Goal: Book appointment/travel/reservation

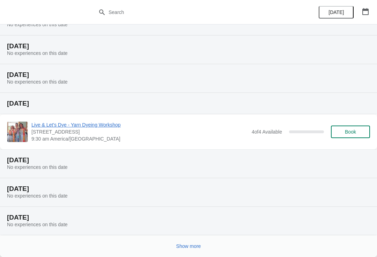
scroll to position [65, 0]
click at [186, 246] on span "Show more" at bounding box center [188, 246] width 25 height 6
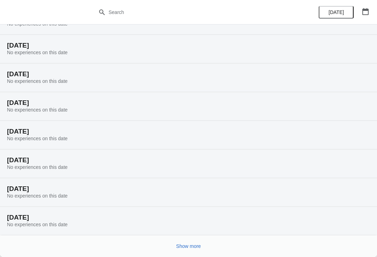
scroll to position [294, 0]
click at [194, 245] on span "Show more" at bounding box center [188, 246] width 25 height 6
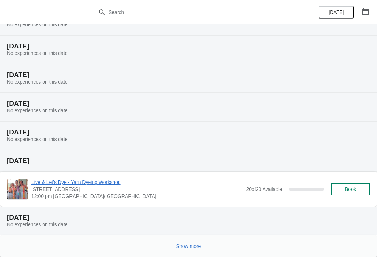
scroll to position [551, 0]
click at [346, 186] on span "Book" at bounding box center [350, 189] width 11 height 6
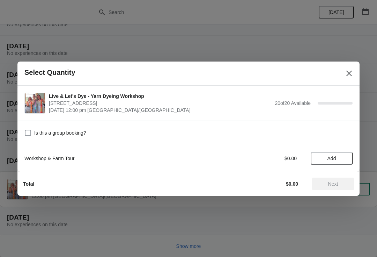
click at [31, 130] on span at bounding box center [28, 133] width 6 height 6
click at [25, 130] on input "Is this a group booking?" at bounding box center [25, 130] width 0 height 0
checkbox input "true"
click at [328, 158] on span "Add" at bounding box center [332, 158] width 9 height 6
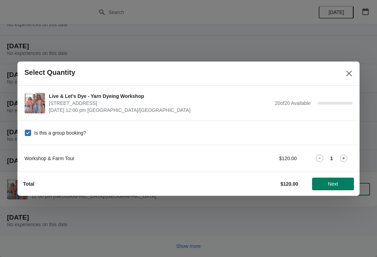
click at [347, 156] on icon at bounding box center [343, 157] width 7 height 7
click at [344, 156] on icon at bounding box center [343, 157] width 7 height 7
click at [342, 156] on icon at bounding box center [343, 157] width 7 height 7
click at [344, 156] on icon at bounding box center [343, 157] width 7 height 7
click at [346, 157] on icon at bounding box center [343, 157] width 7 height 7
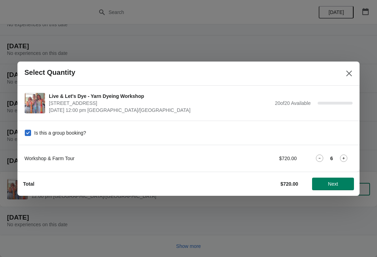
click at [343, 156] on icon at bounding box center [343, 157] width 7 height 7
click at [344, 159] on icon at bounding box center [343, 157] width 7 height 7
click at [344, 159] on icon at bounding box center [344, 158] width 2 height 2
click at [344, 158] on icon at bounding box center [344, 158] width 2 height 2
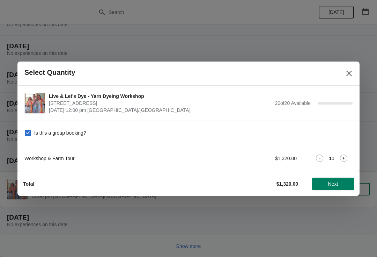
click at [344, 158] on icon at bounding box center [344, 158] width 2 height 2
click at [346, 157] on icon at bounding box center [343, 157] width 7 height 7
click at [347, 159] on icon at bounding box center [343, 157] width 7 height 7
click at [345, 157] on icon at bounding box center [343, 157] width 7 height 7
click at [343, 156] on icon at bounding box center [343, 157] width 7 height 7
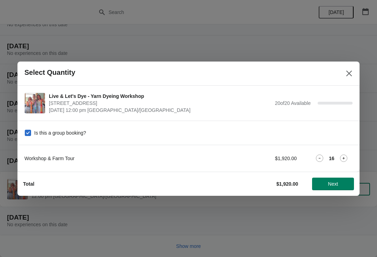
click at [343, 157] on icon at bounding box center [343, 157] width 7 height 7
click at [343, 159] on icon at bounding box center [343, 157] width 7 height 7
click at [343, 155] on icon at bounding box center [343, 157] width 7 height 7
click at [346, 156] on icon at bounding box center [343, 157] width 7 height 7
click at [346, 155] on icon at bounding box center [343, 157] width 7 height 7
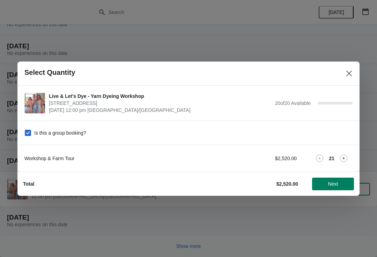
click at [318, 155] on icon at bounding box center [319, 157] width 7 height 7
click at [331, 183] on span "Next" at bounding box center [333, 184] width 10 height 6
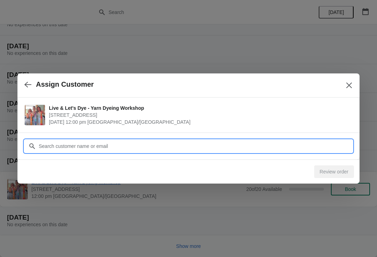
click at [64, 144] on input "Customer" at bounding box center [195, 146] width 314 height 13
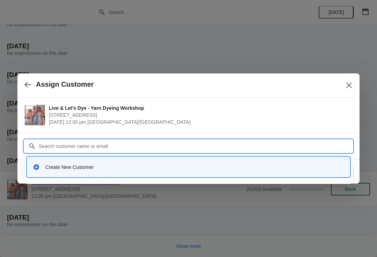
click at [67, 167] on div "Create New Customer" at bounding box center [194, 166] width 299 height 7
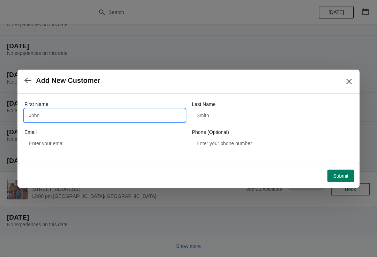
click at [44, 114] on input "First Name" at bounding box center [104, 115] width 161 height 13
type input "[PERSON_NAME]"
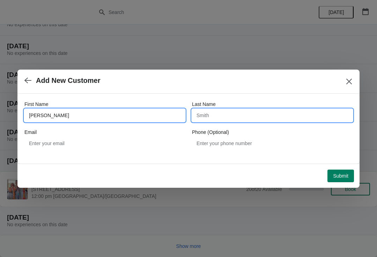
click at [211, 115] on input "Last Name" at bounding box center [272, 115] width 161 height 13
